Goal: Information Seeking & Learning: Learn about a topic

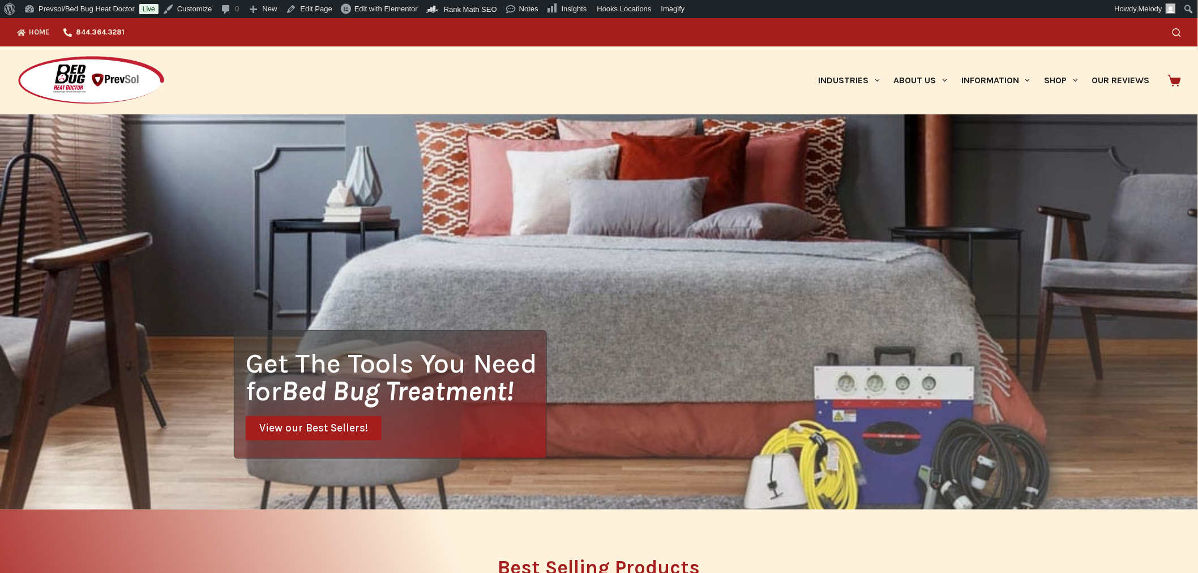
click at [1181, 31] on icon "Search" at bounding box center [1177, 32] width 8 height 8
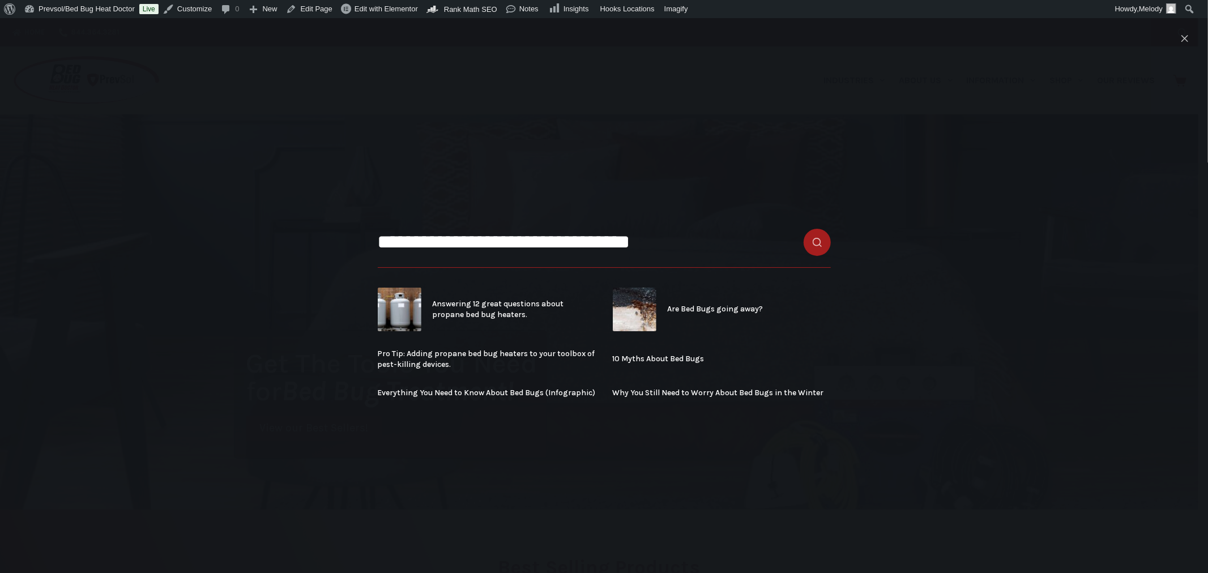
type input "**********"
click at [804, 229] on button "Search button" at bounding box center [817, 242] width 27 height 27
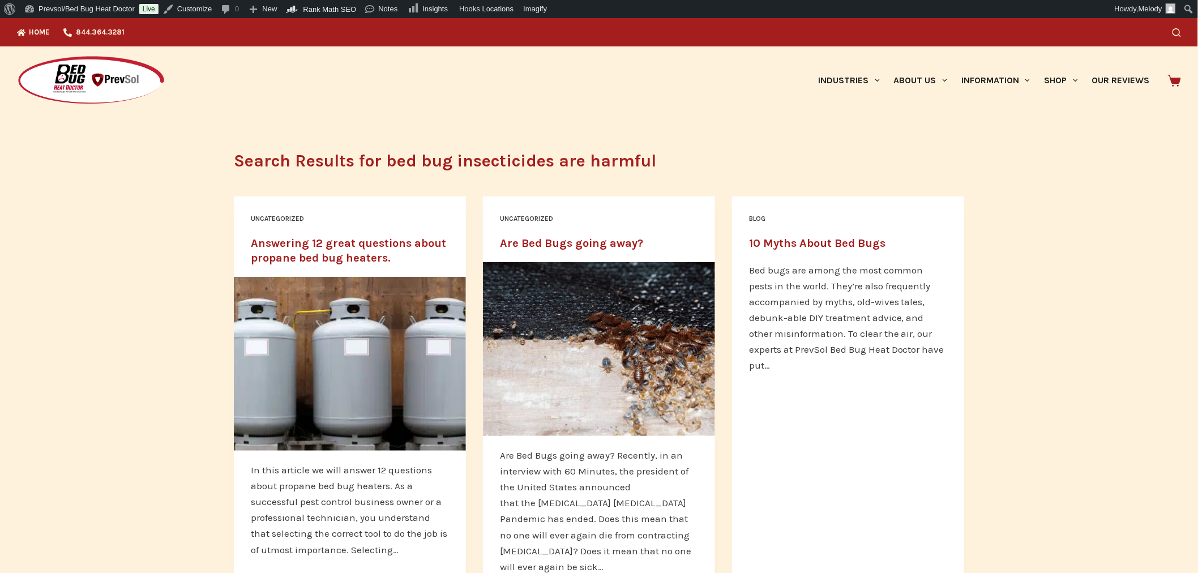
click at [1177, 35] on div "Search" at bounding box center [916, 32] width 529 height 28
click at [1181, 32] on icon "Search" at bounding box center [1177, 32] width 8 height 8
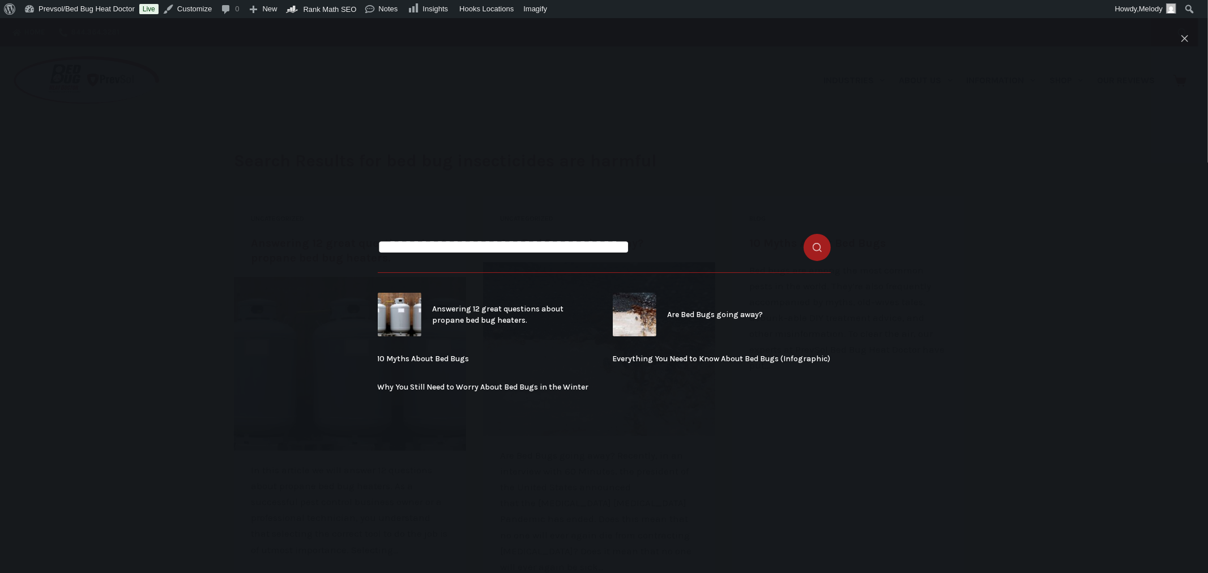
drag, startPoint x: 762, startPoint y: 248, endPoint x: 421, endPoint y: 247, distance: 340.9
click at [421, 247] on input "**********" at bounding box center [604, 247] width 453 height 51
type input "*"
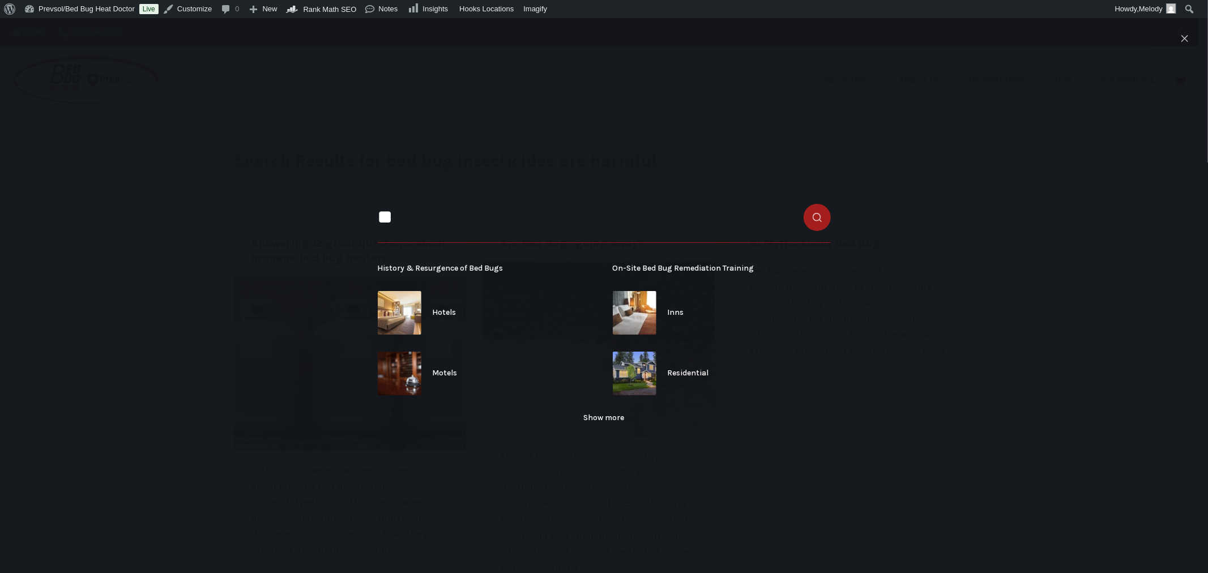
type input "*"
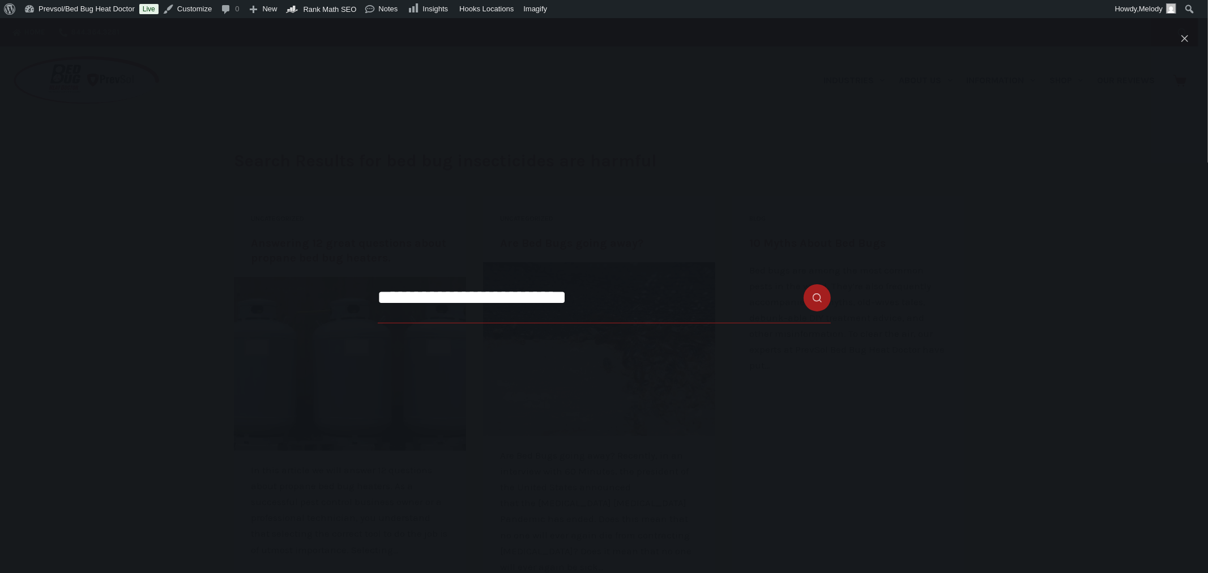
type input "**********"
click at [804, 284] on button "Search button" at bounding box center [817, 297] width 27 height 27
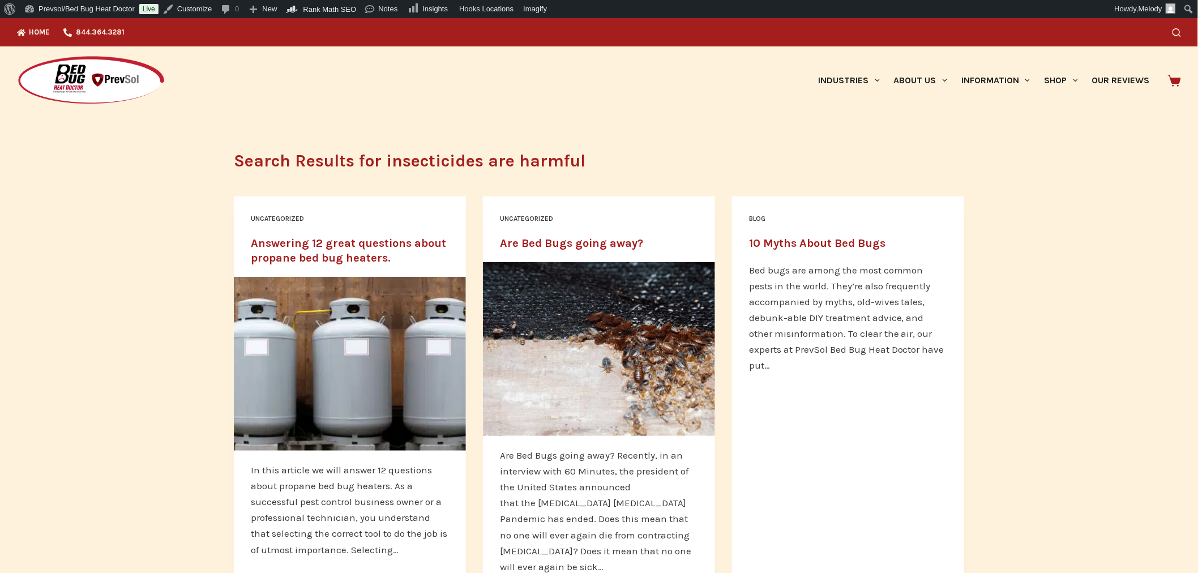
click at [1177, 32] on div "Search" at bounding box center [916, 32] width 529 height 28
click at [1181, 33] on icon "Search" at bounding box center [1177, 32] width 8 height 8
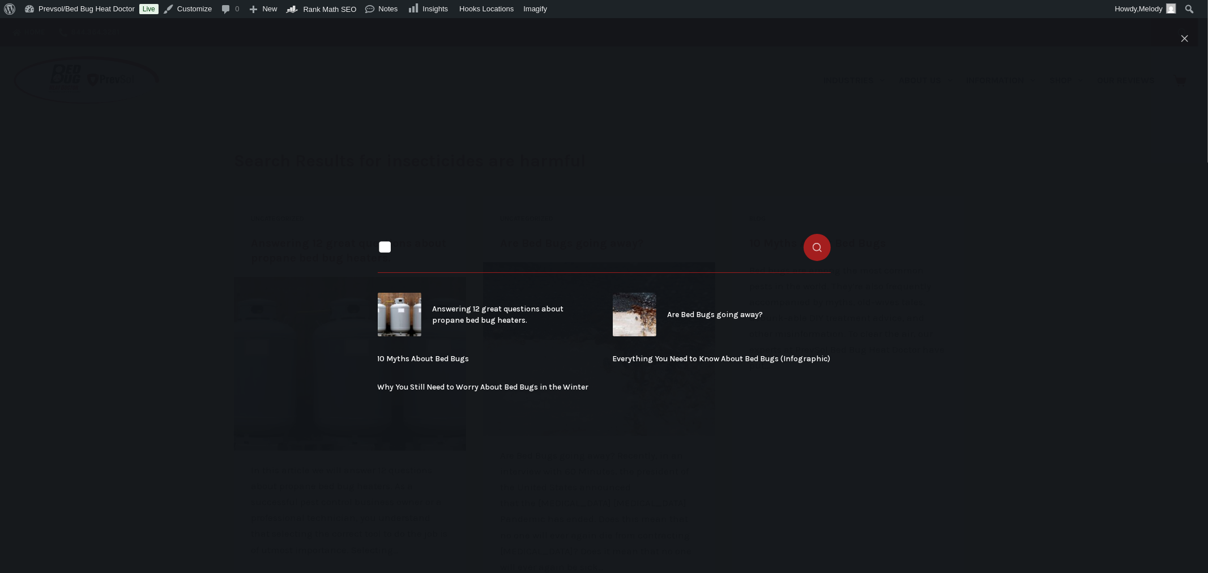
type input "*"
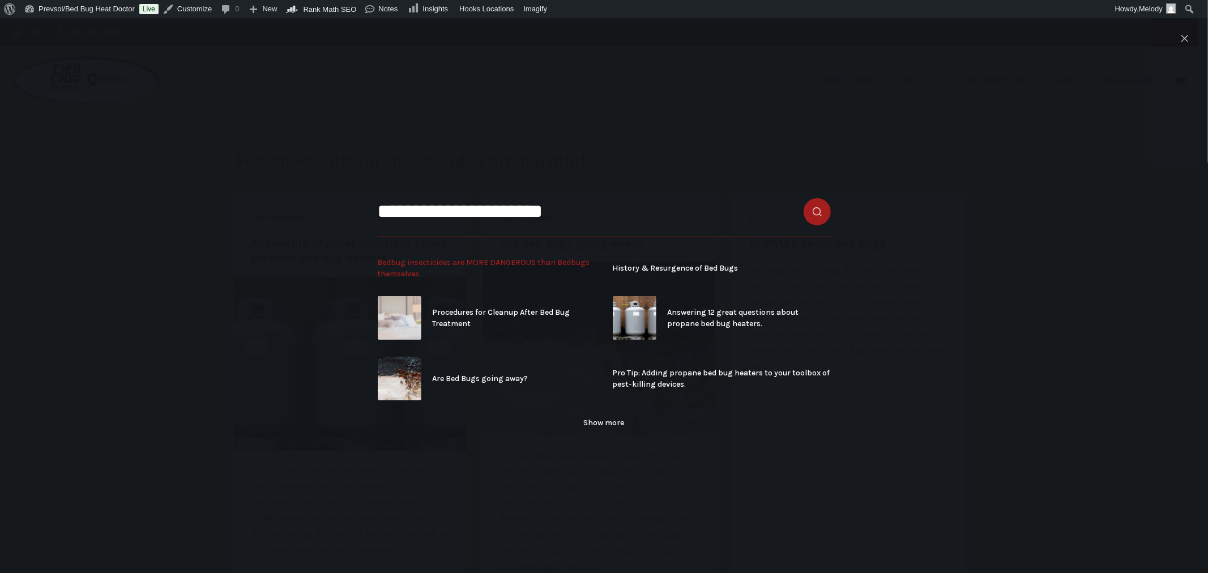
type input "**********"
click at [536, 263] on span "Bedbug insecticides are MORE DANGEROUS than Bedbugs themselves" at bounding box center [487, 268] width 218 height 22
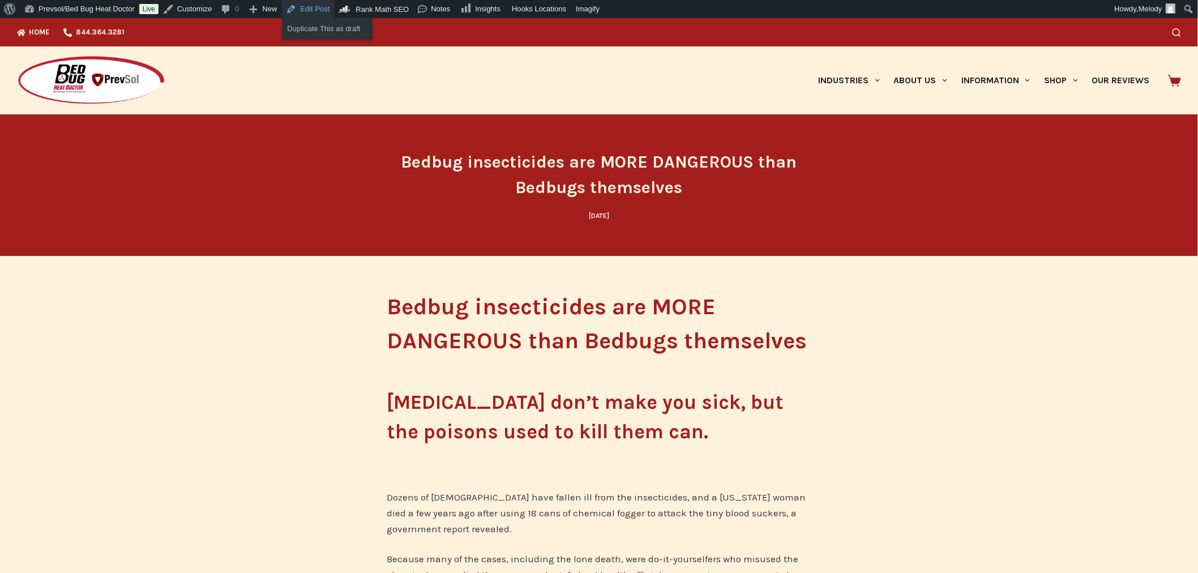
click at [297, 14] on link "Edit Post" at bounding box center [308, 9] width 53 height 18
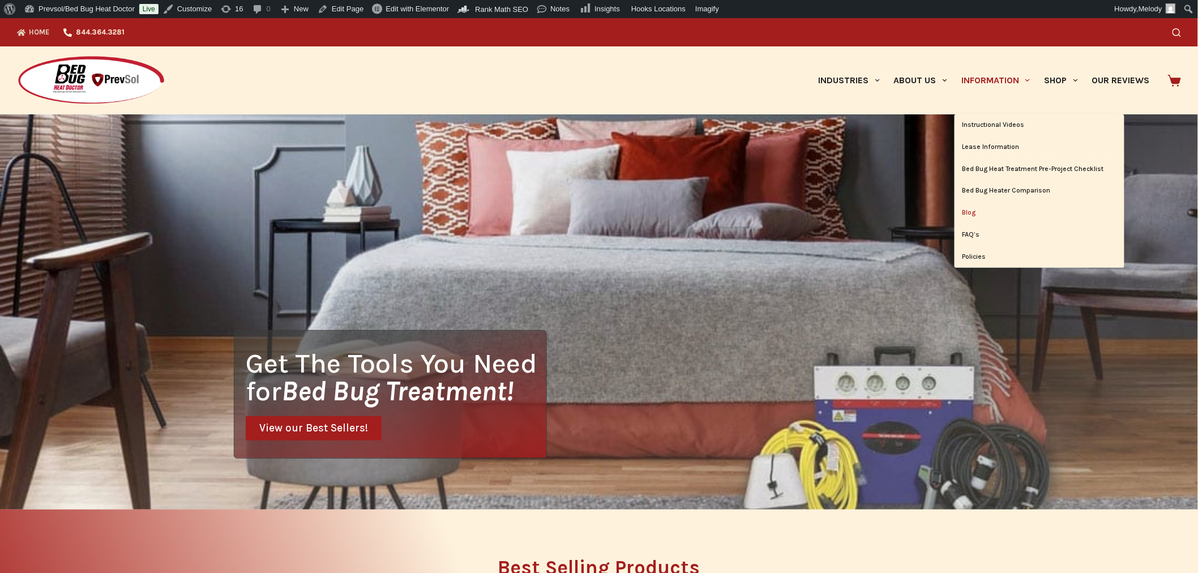
click at [963, 214] on link "Blog" at bounding box center [1040, 213] width 170 height 22
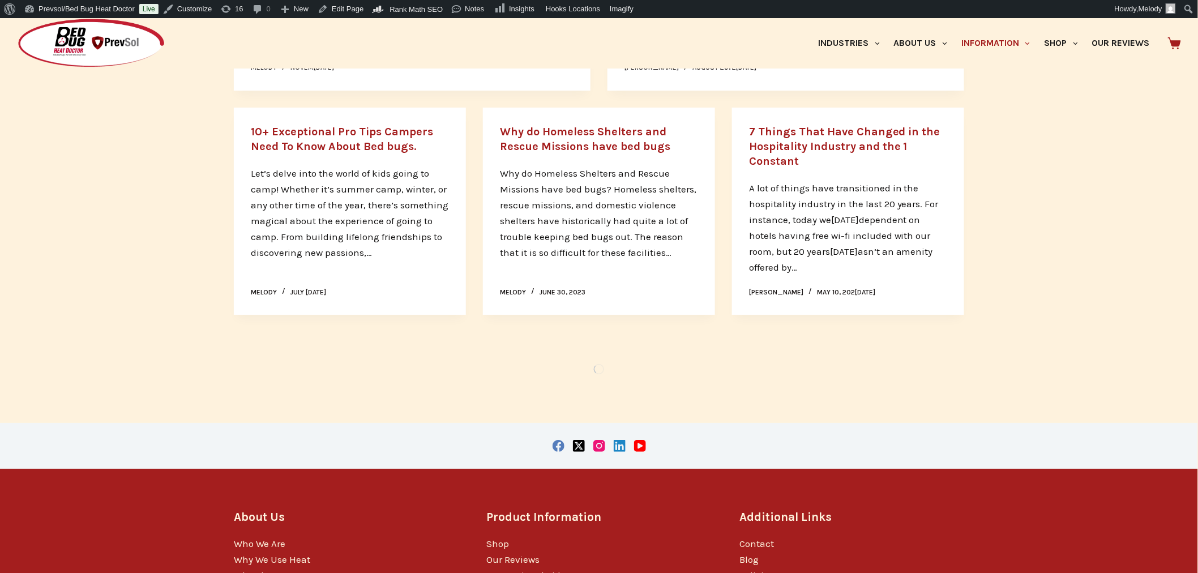
scroll to position [1702, 0]
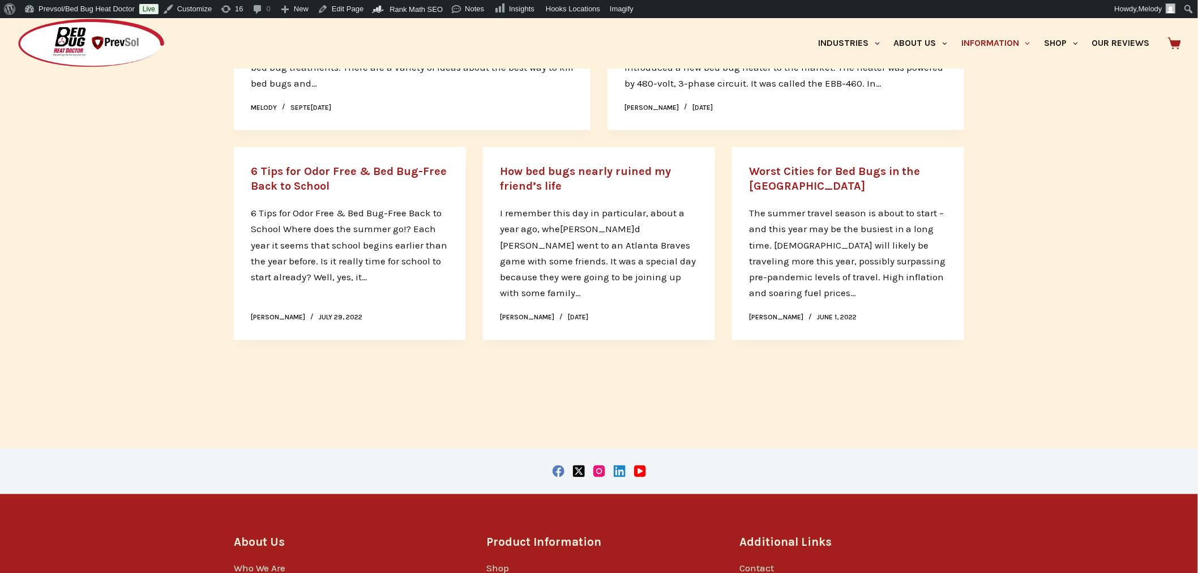
scroll to position [2465, 0]
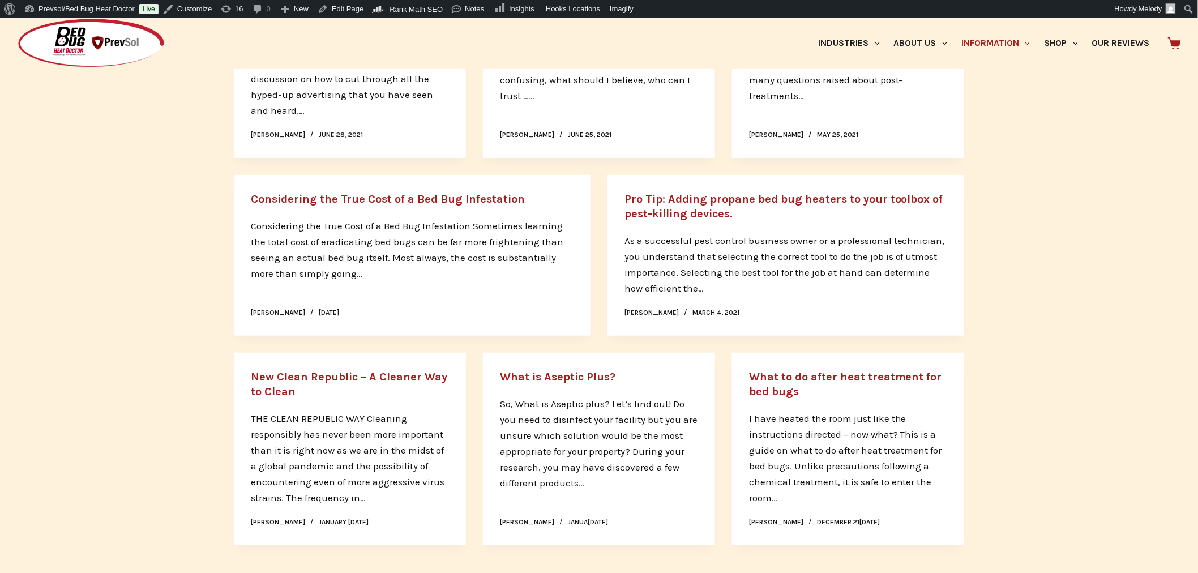
scroll to position [4029, 0]
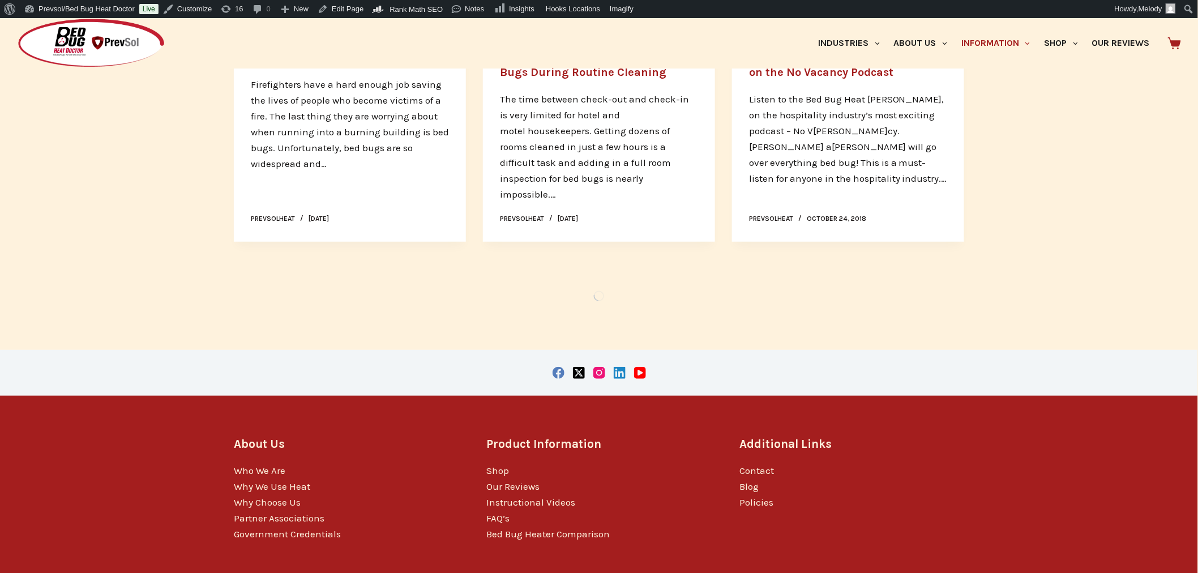
scroll to position [5568, 0]
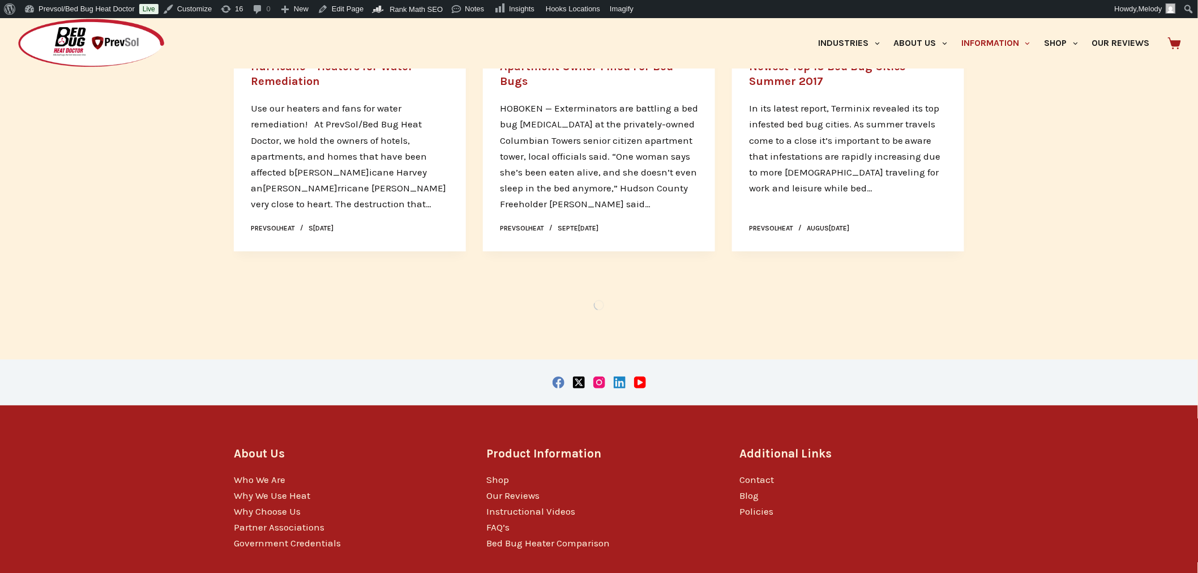
scroll to position [7074, 0]
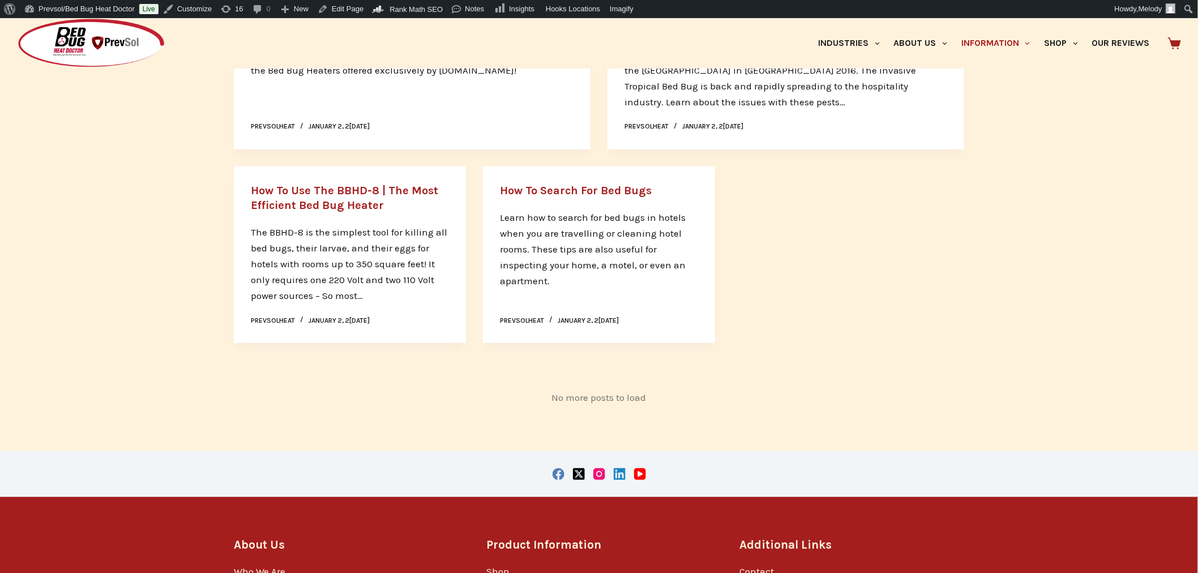
scroll to position [9356, 0]
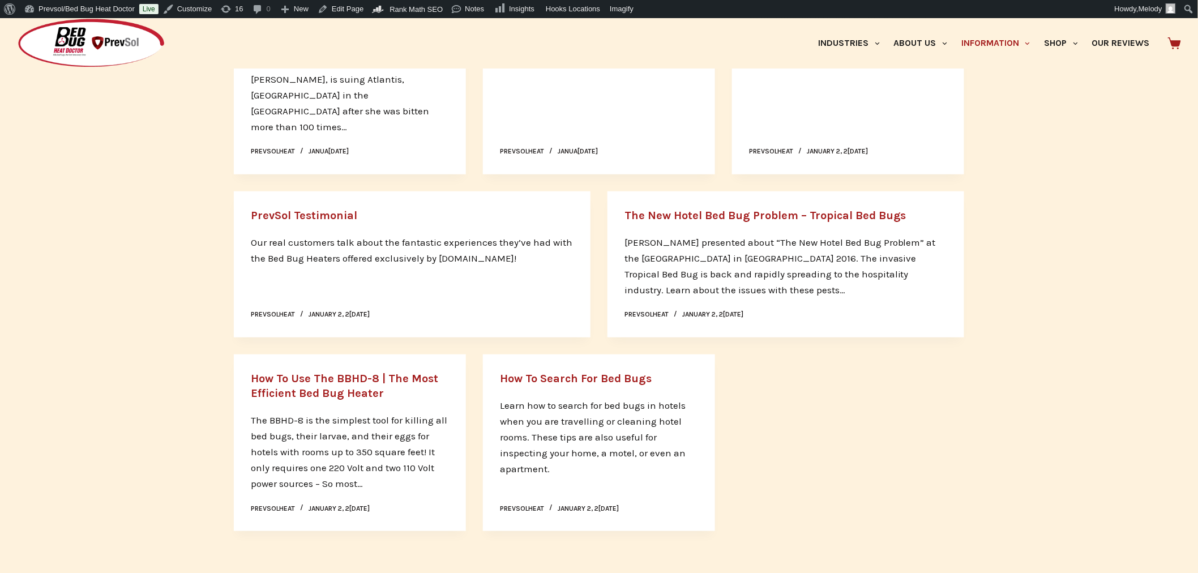
scroll to position [9160, 0]
click at [563, 374] on link "How To Search For Bed Bugs" at bounding box center [576, 380] width 152 height 13
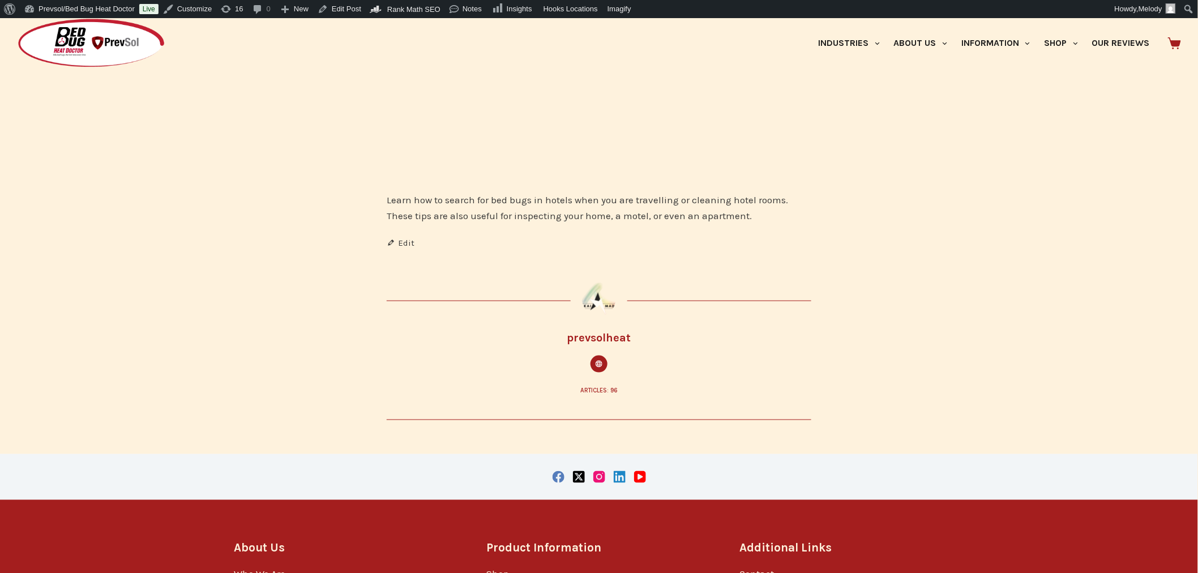
scroll to position [384, 0]
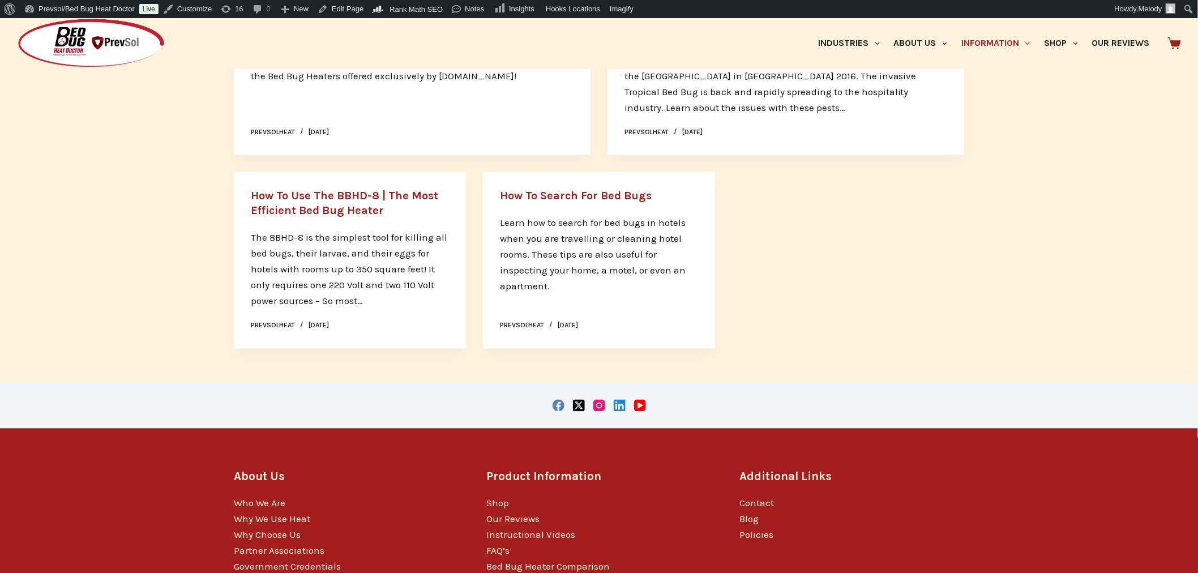
click at [286, 190] on link "How To Use The BBHD-8 | The Most Efficient Bed Bug Heater" at bounding box center [344, 204] width 187 height 28
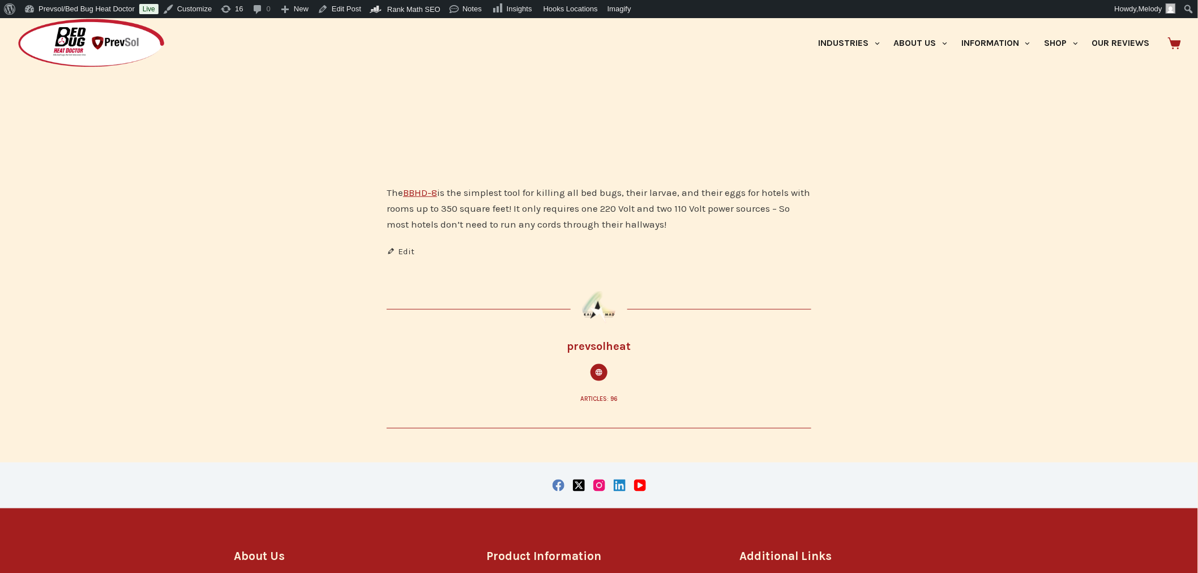
scroll to position [391, 0]
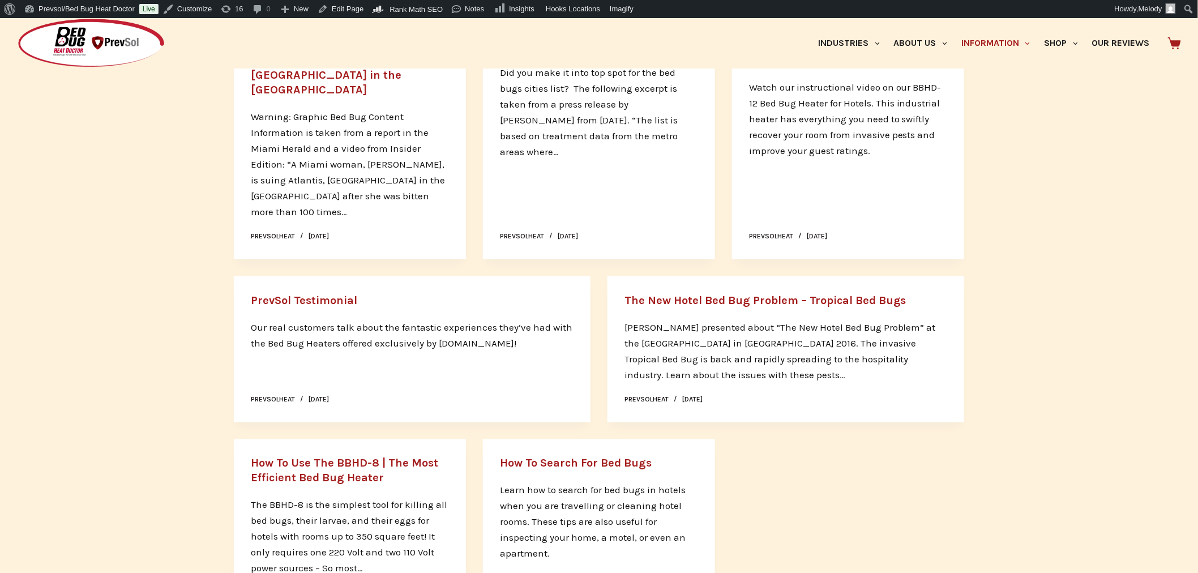
scroll to position [447, 0]
click at [830, 293] on link "The New Hotel Bed Bug Problem – Tropical Bed Bugs" at bounding box center [766, 299] width 282 height 13
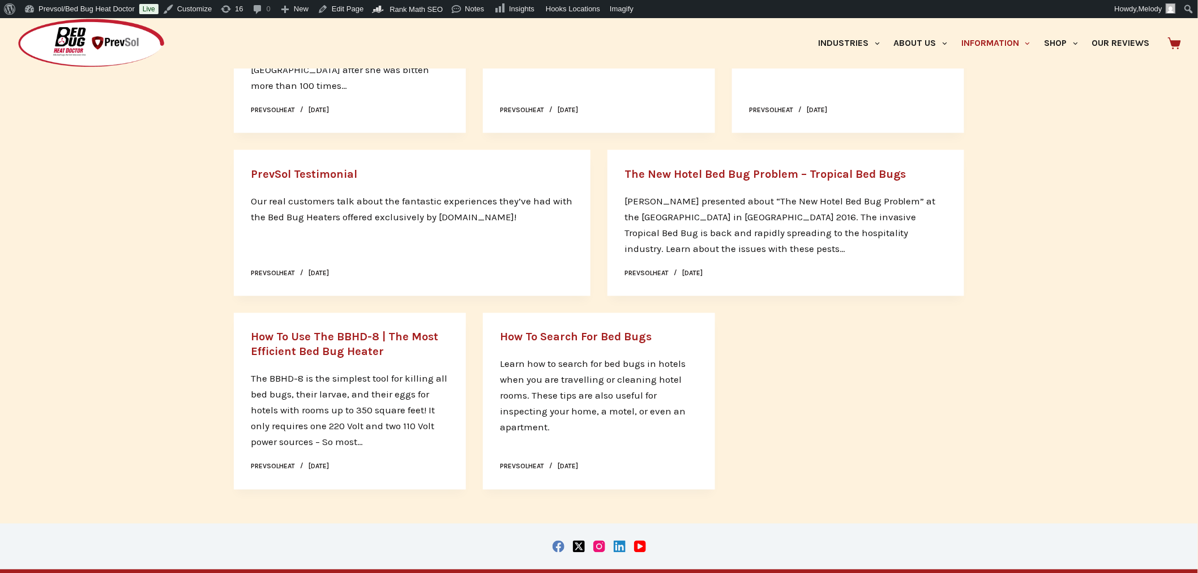
scroll to position [575, 0]
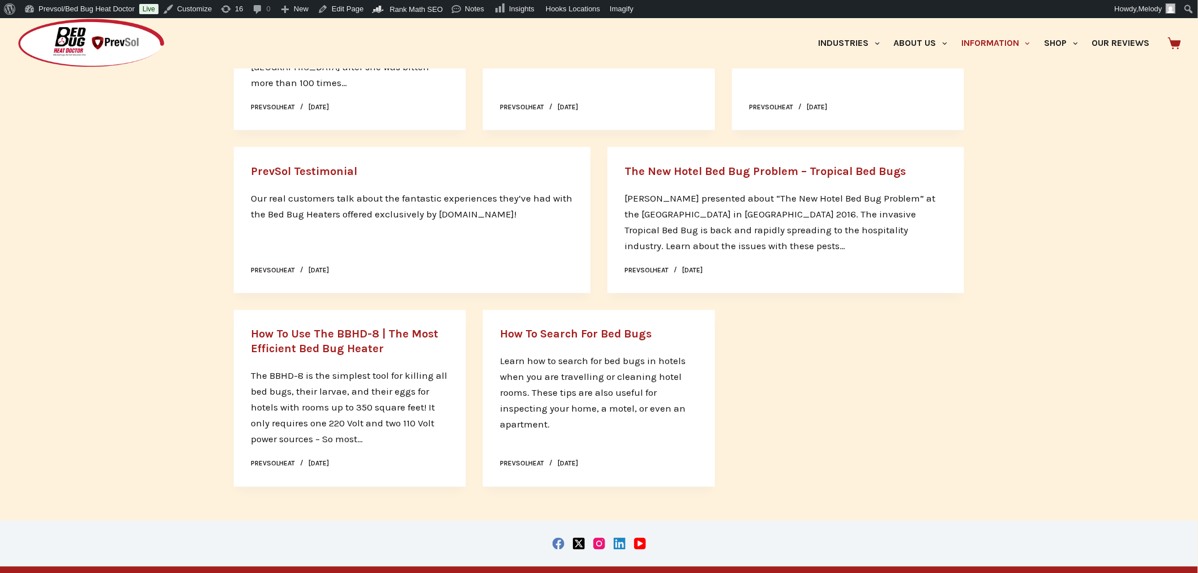
click at [344, 165] on link "PrevSol Testimonial" at bounding box center [304, 171] width 106 height 13
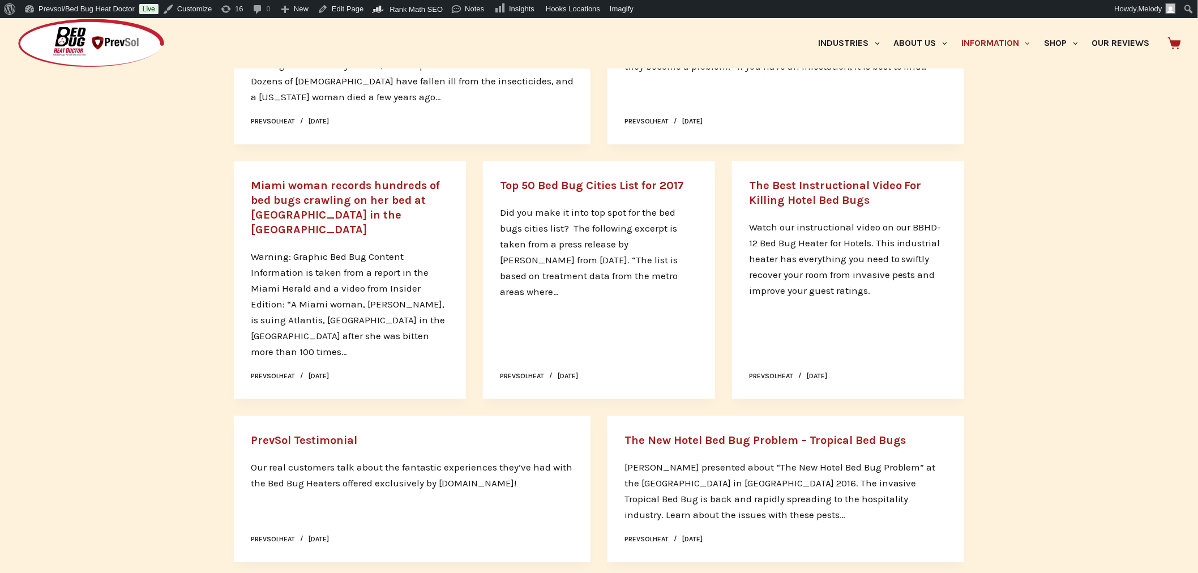
scroll to position [304, 0]
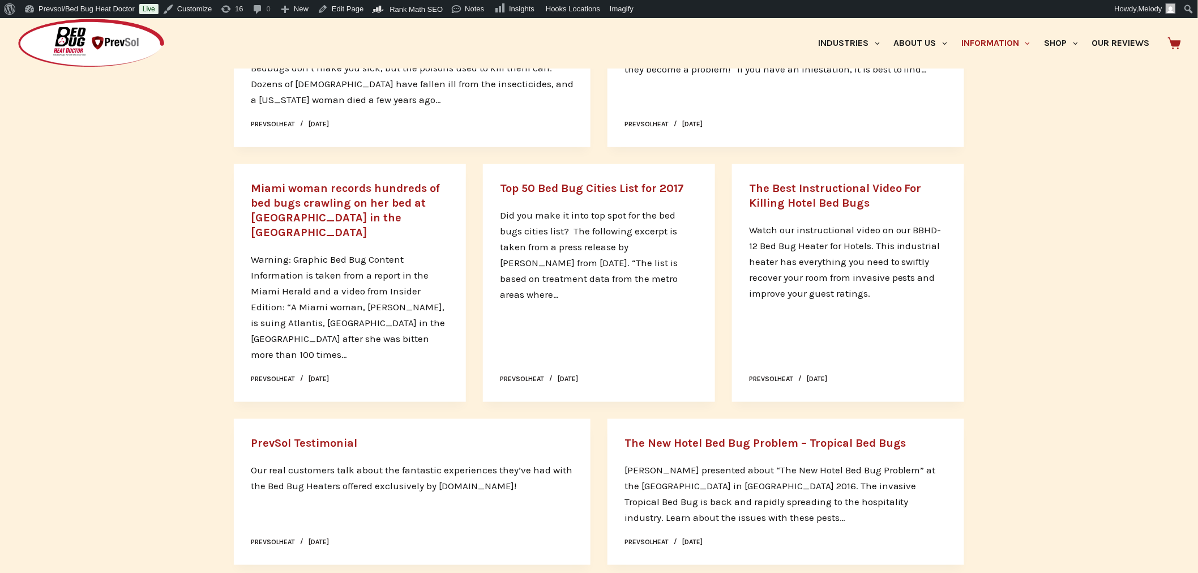
click at [801, 199] on link "The Best Instructional Video For Killing Hotel Bed Bugs" at bounding box center [835, 196] width 173 height 28
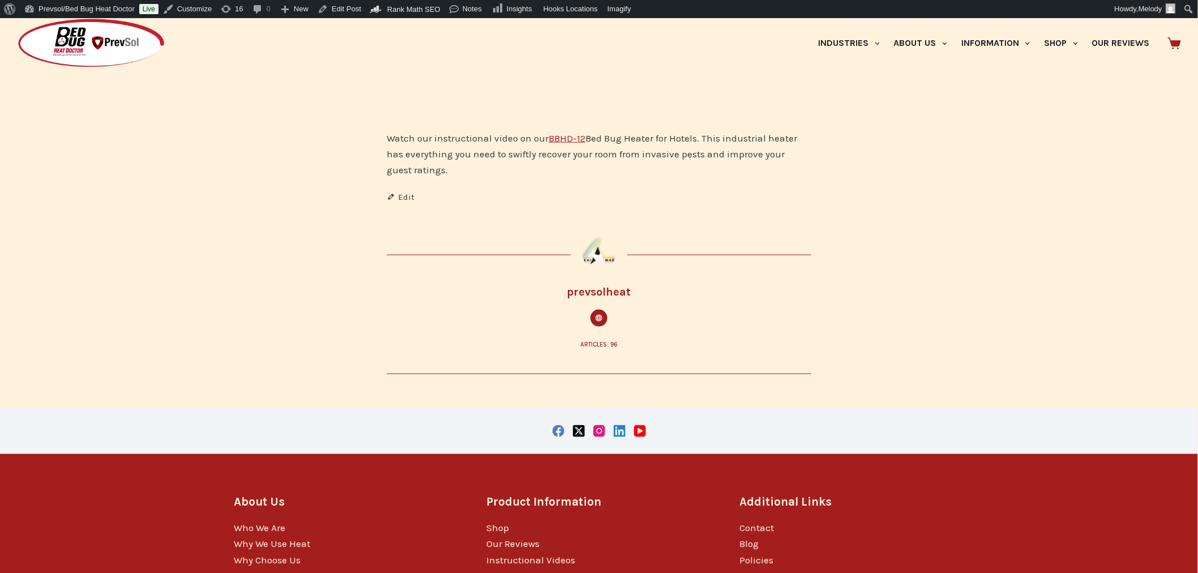
scroll to position [449, 0]
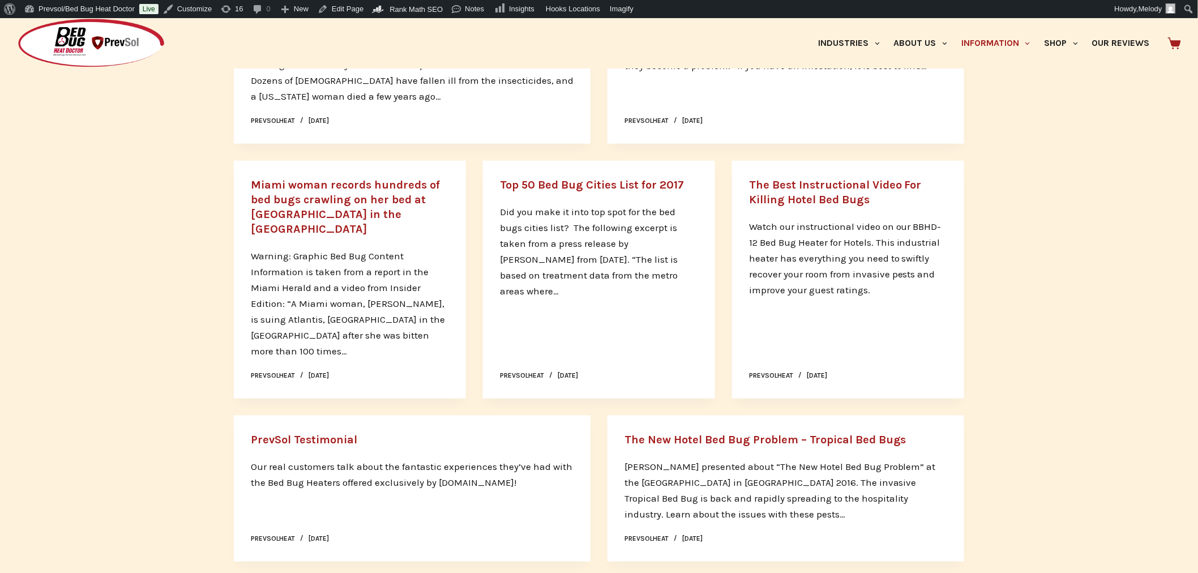
click at [622, 180] on link "Top 50 Bed Bug Cities List for 2017" at bounding box center [592, 184] width 184 height 13
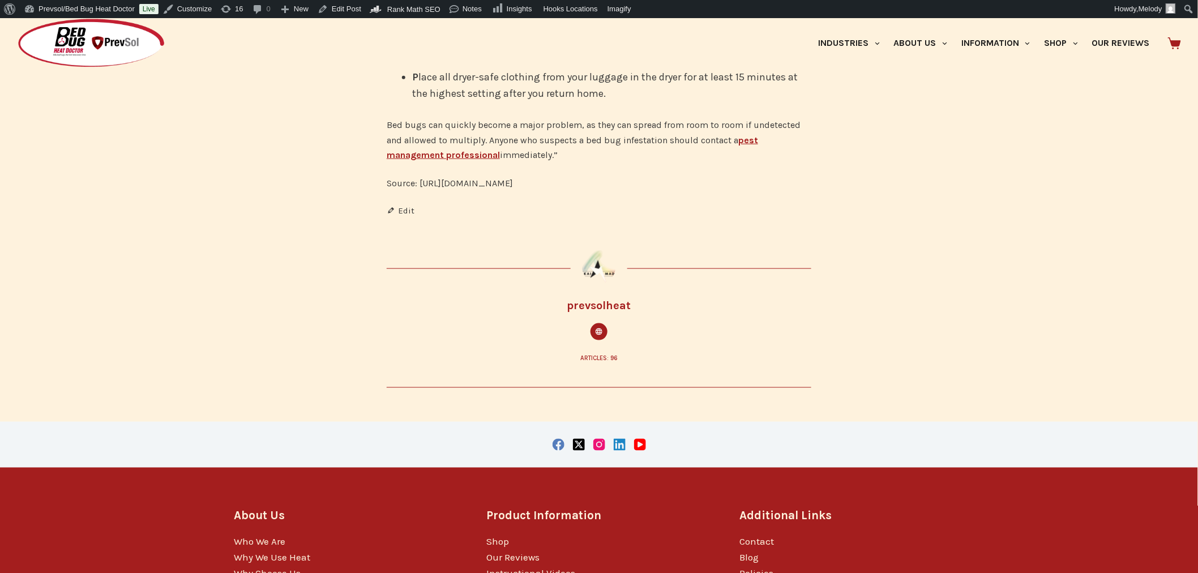
scroll to position [2229, 0]
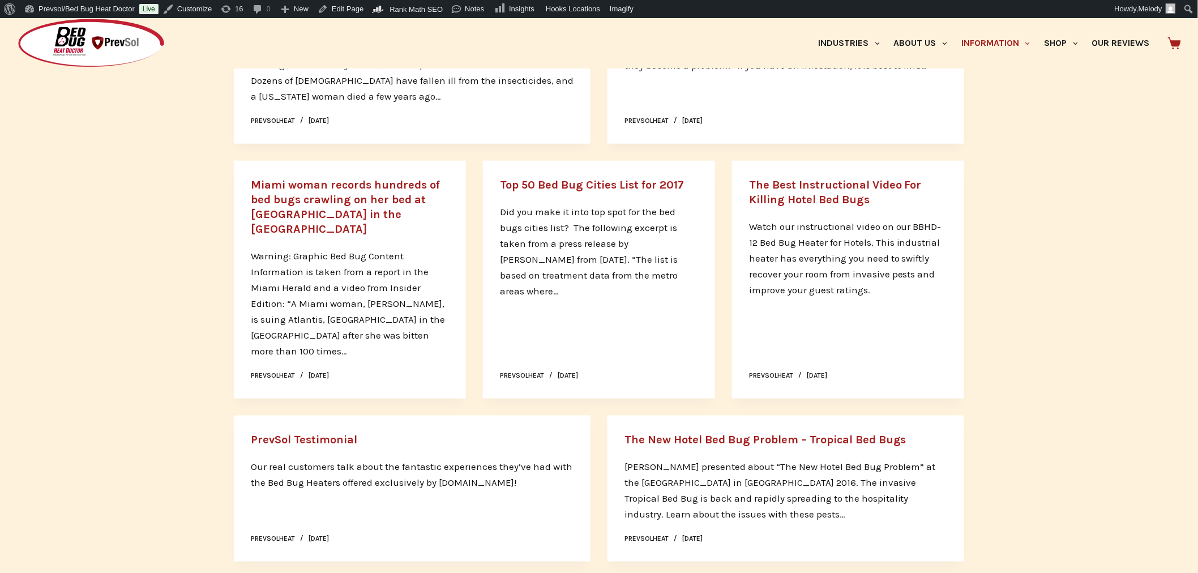
click at [580, 186] on link "Top 50 Bed Bug Cities List for 2017" at bounding box center [592, 184] width 184 height 13
click at [375, 189] on link "Miami woman records hundreds of bed bugs crawling on her bed at [GEOGRAPHIC_DAT…" at bounding box center [345, 206] width 189 height 57
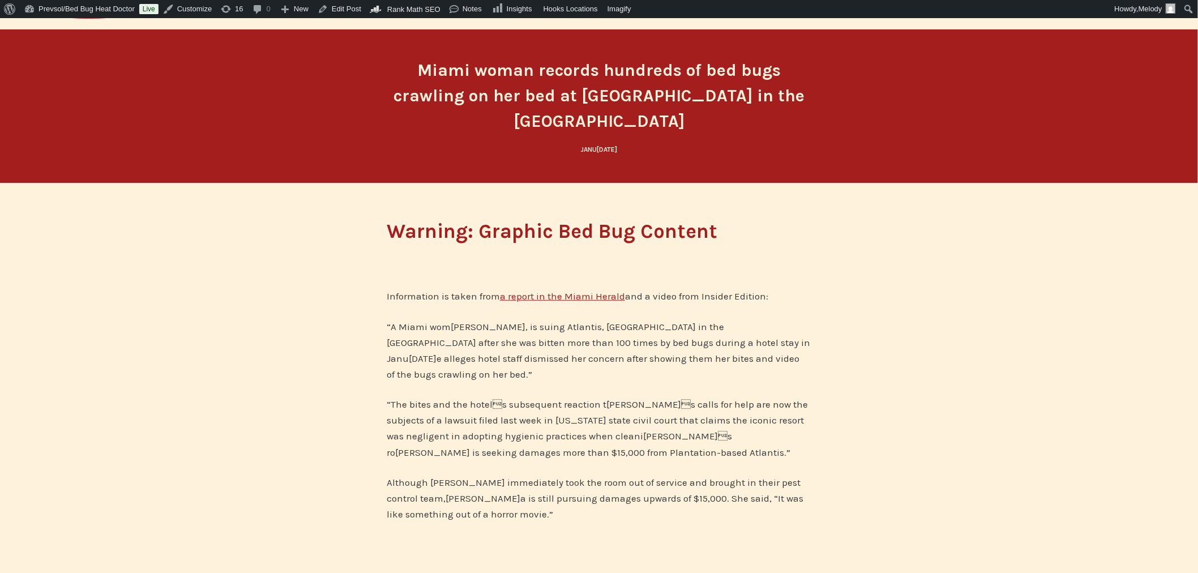
scroll to position [84, 0]
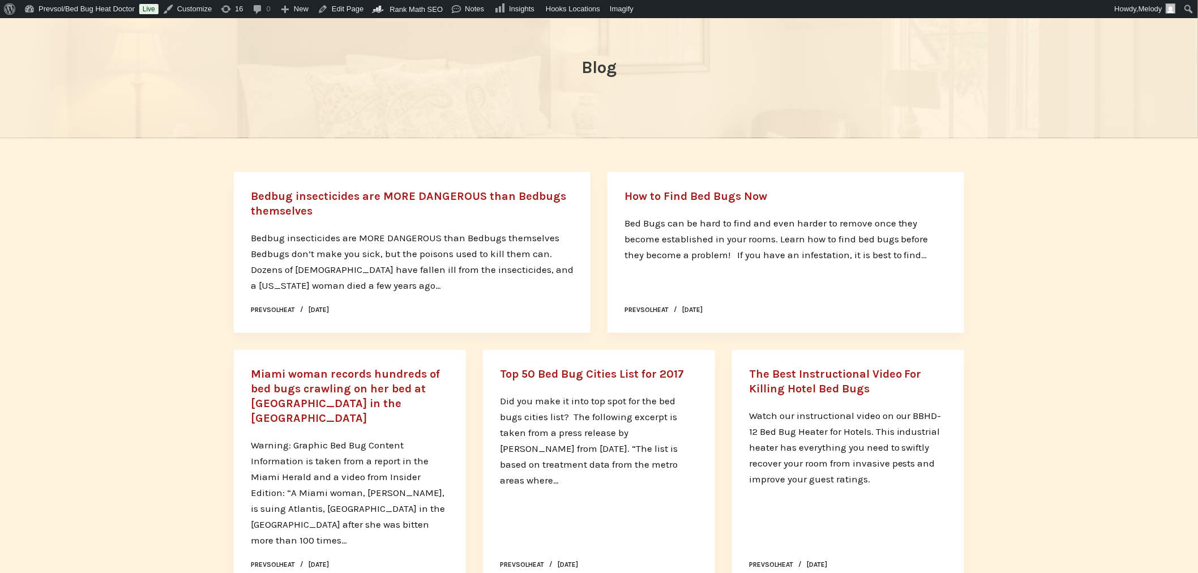
scroll to position [99, 0]
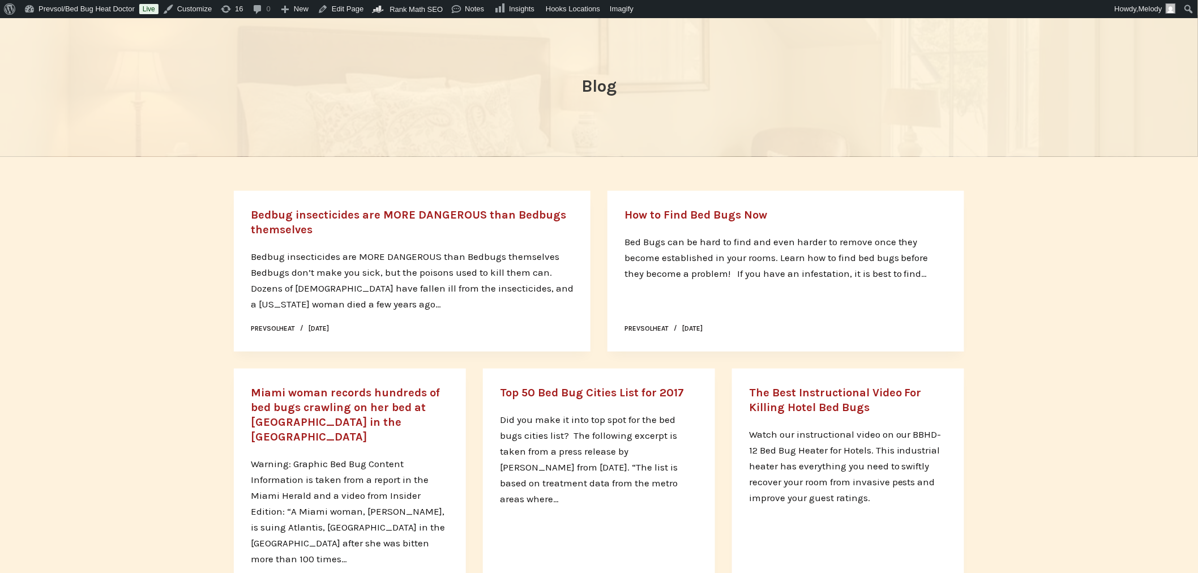
click at [708, 210] on link "How to Find Bed Bugs Now" at bounding box center [696, 214] width 143 height 13
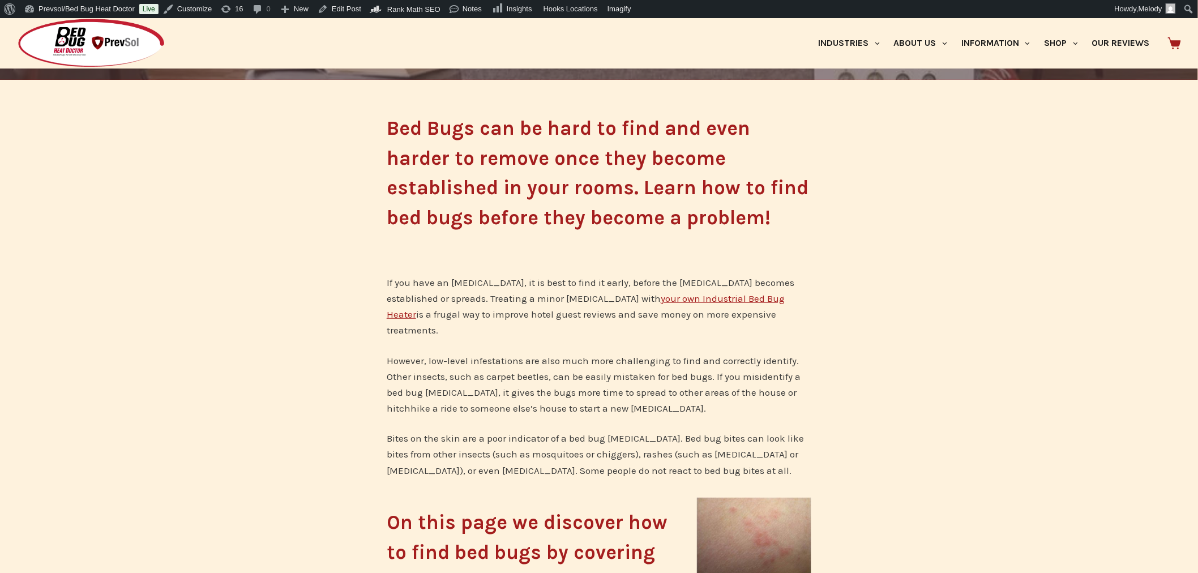
scroll to position [165, 0]
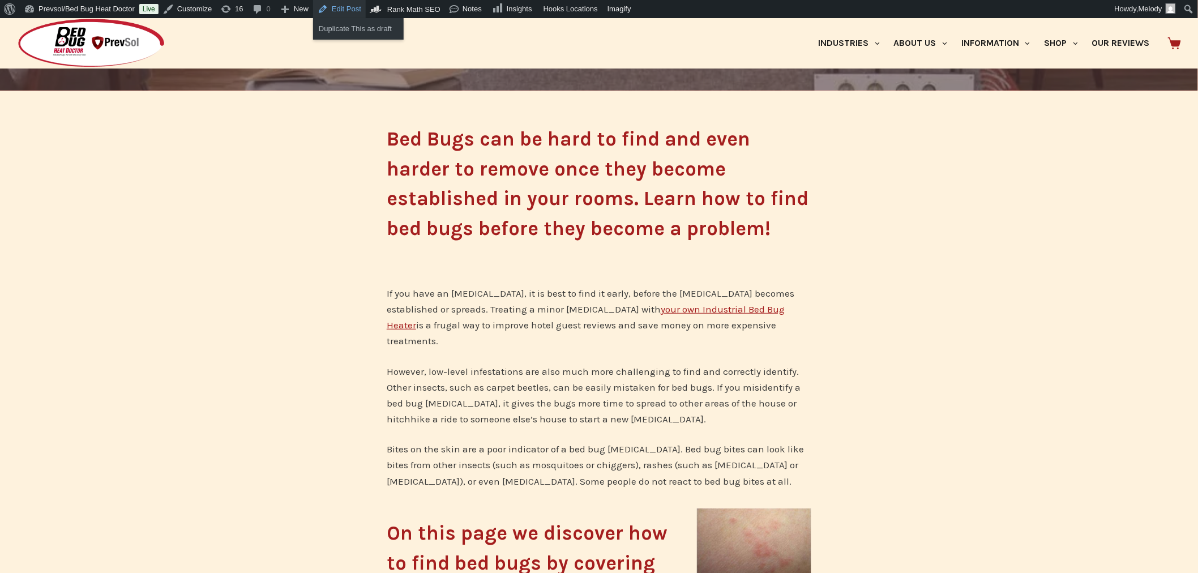
click at [340, 10] on link "Edit Post" at bounding box center [339, 9] width 53 height 18
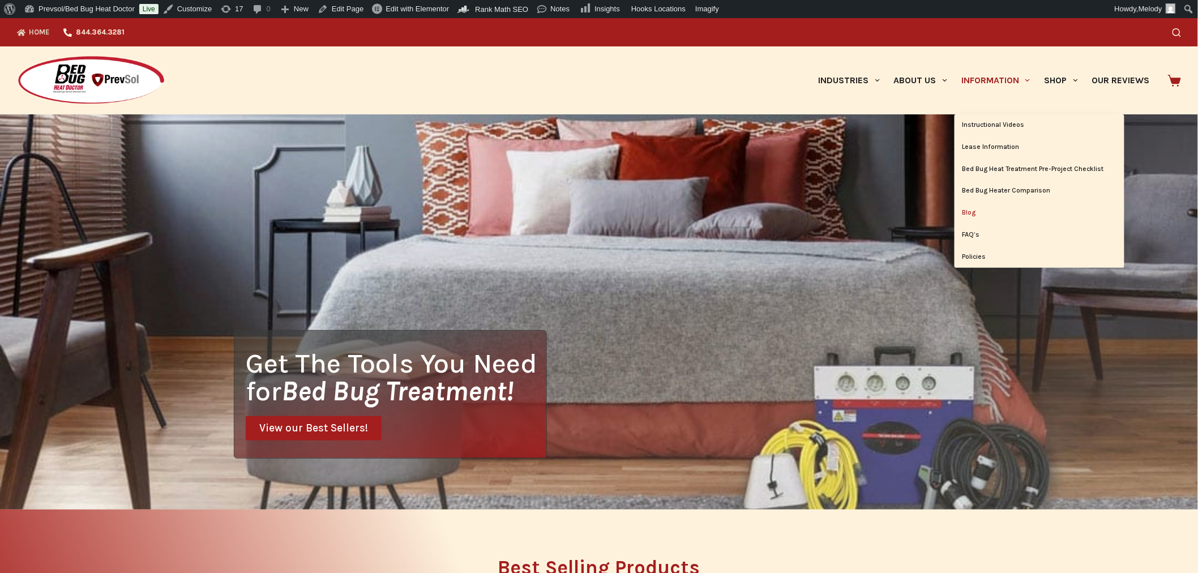
click at [971, 214] on link "Blog" at bounding box center [1040, 213] width 170 height 22
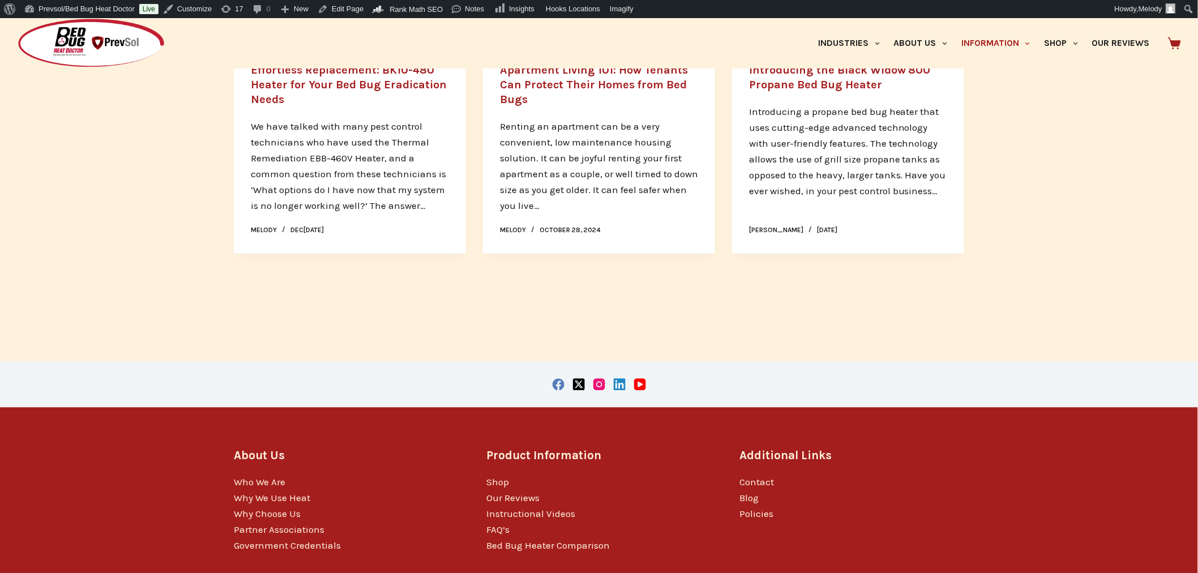
scroll to position [899, 0]
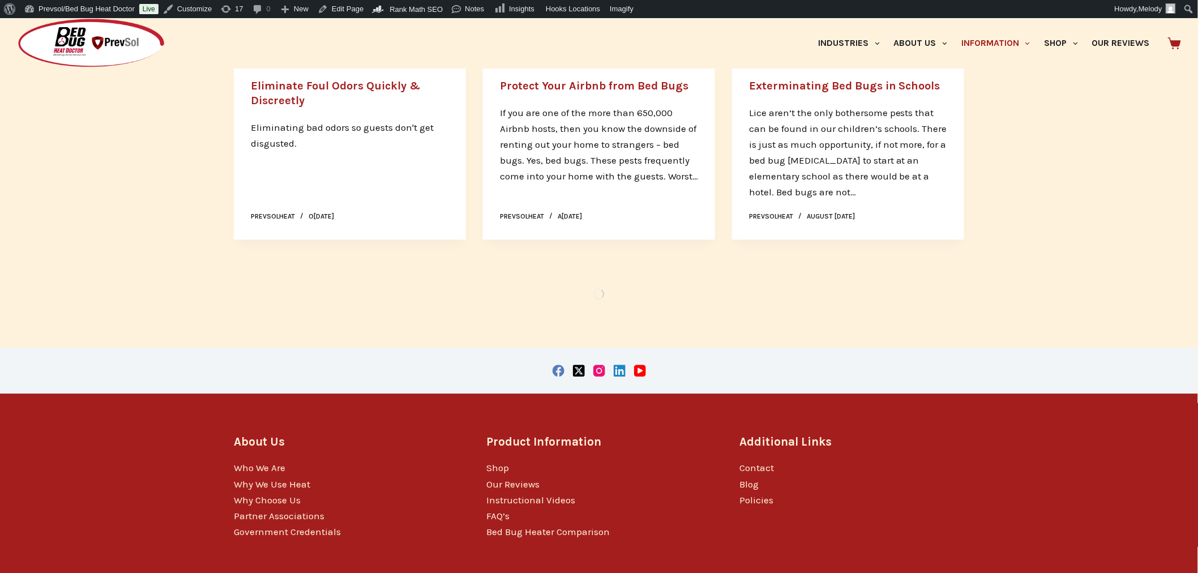
scroll to position [4806, 0]
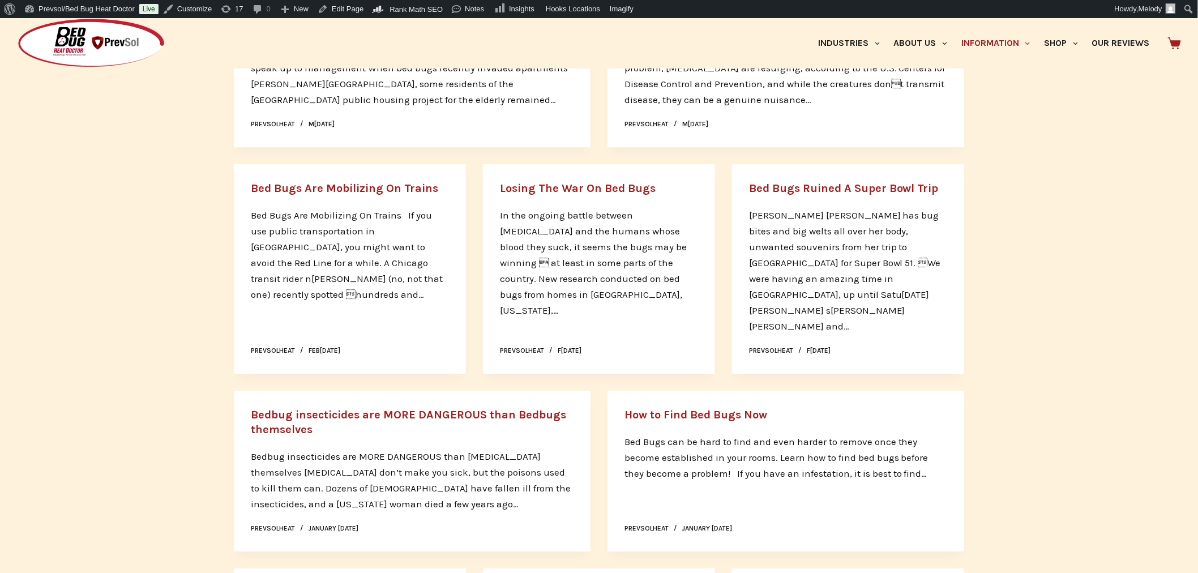
scroll to position [8526, 0]
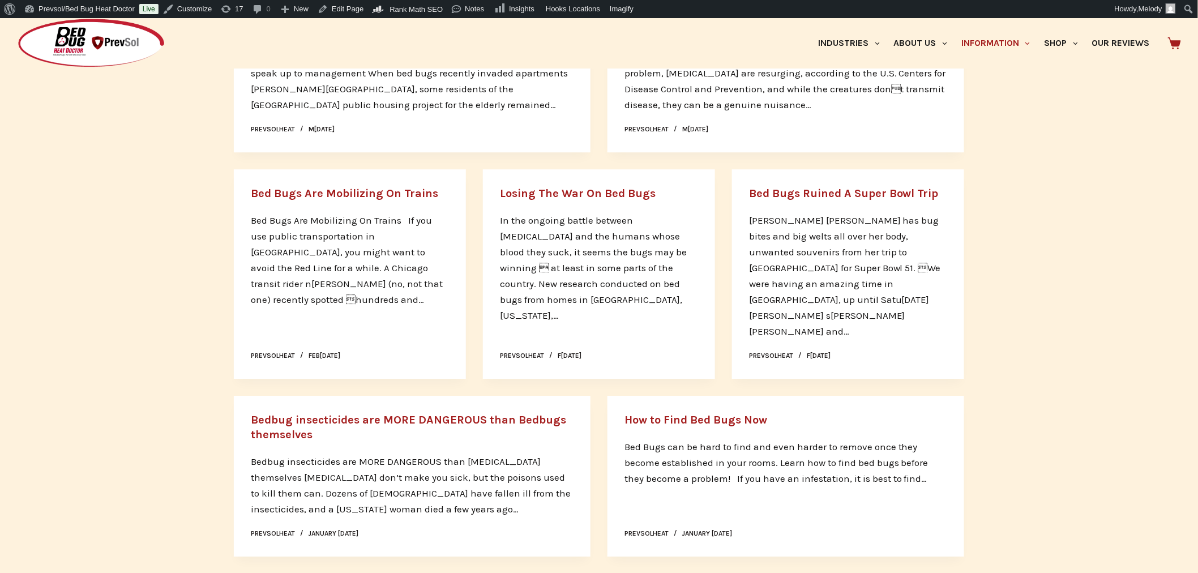
click at [531, 413] on link "Bedbug insecticides are MORE DANGEROUS than Bedbugs themselves" at bounding box center [408, 427] width 315 height 28
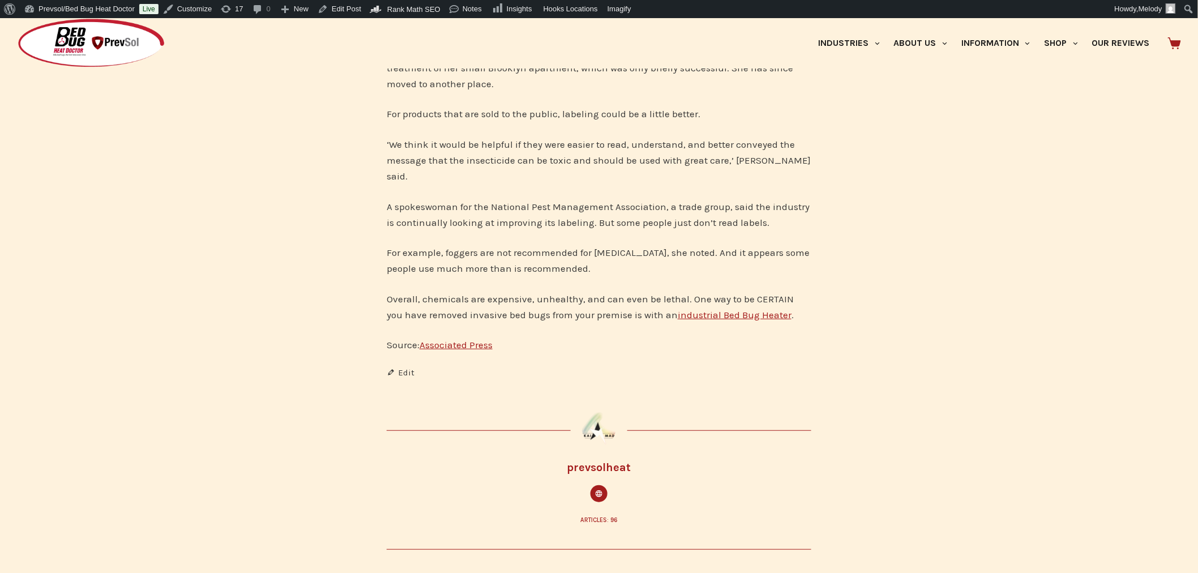
scroll to position [1873, 0]
click at [340, 8] on link "Edit Post" at bounding box center [339, 9] width 53 height 18
